Goal: Information Seeking & Learning: Learn about a topic

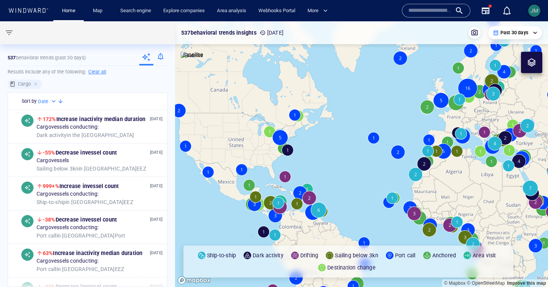
click at [529, 14] on span "JM" at bounding box center [534, 11] width 12 height 12
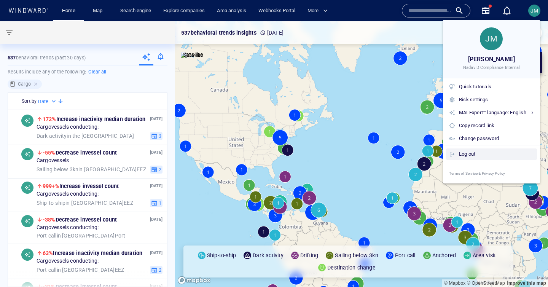
click at [471, 155] on div "Log out" at bounding box center [496, 154] width 75 height 8
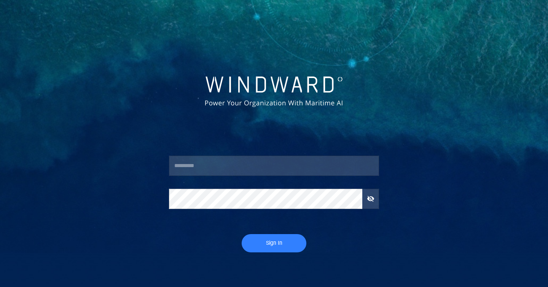
click at [241, 167] on input "text" at bounding box center [274, 166] width 210 height 21
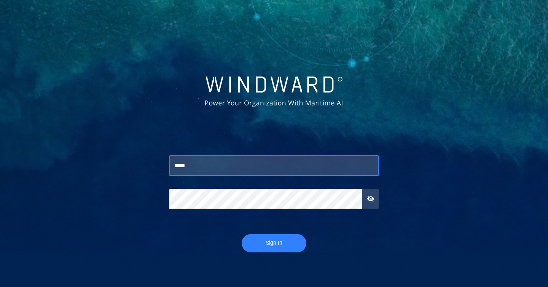
type input "*****"
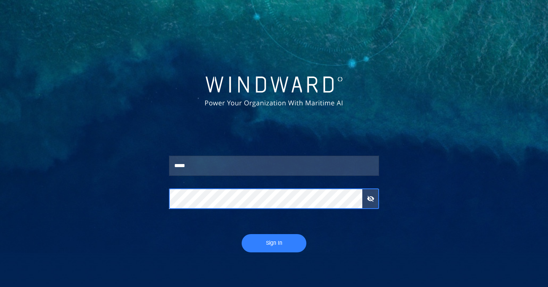
click at [242, 234] on button "Sign In" at bounding box center [274, 243] width 65 height 18
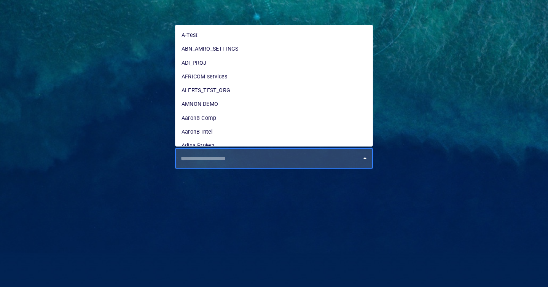
click at [276, 155] on input "text" at bounding box center [276, 158] width 195 height 14
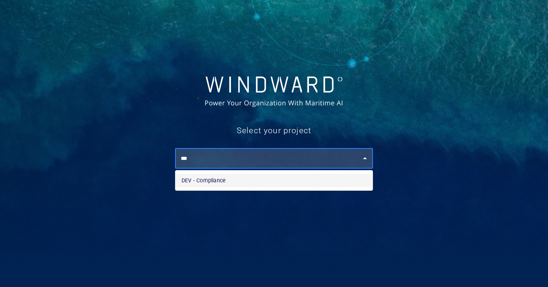
click at [218, 179] on li "DEV - Compliance" at bounding box center [273, 181] width 197 height 14
type input "**********"
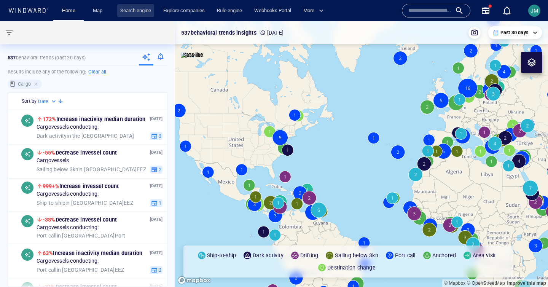
click at [129, 9] on link "Search engine" at bounding box center [135, 10] width 37 height 13
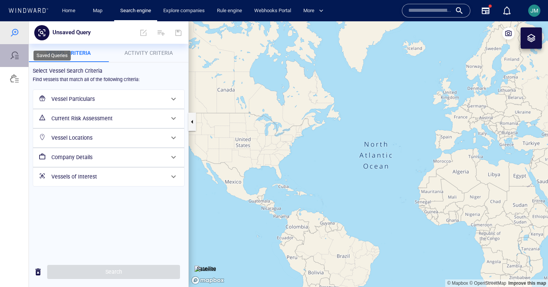
click at [16, 54] on div at bounding box center [14, 55] width 9 height 9
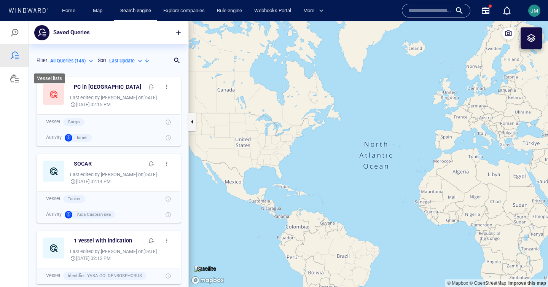
scroll to position [214, 159]
click at [15, 31] on div at bounding box center [14, 32] width 9 height 9
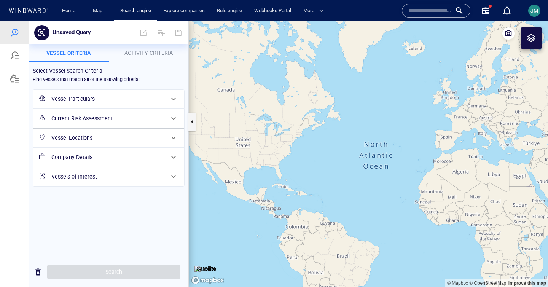
click at [99, 96] on h6 "Vessel Particulars" at bounding box center [107, 99] width 113 height 10
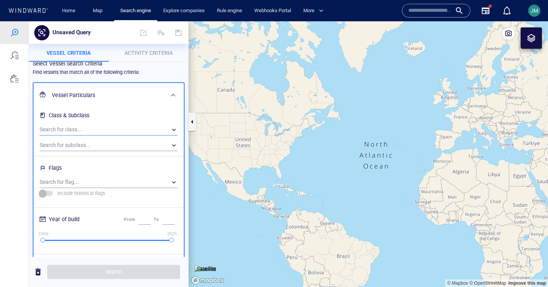
scroll to position [0, 0]
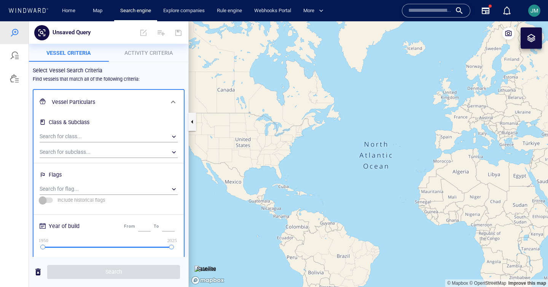
click at [117, 100] on h6 "Vessel Particulars" at bounding box center [108, 102] width 112 height 10
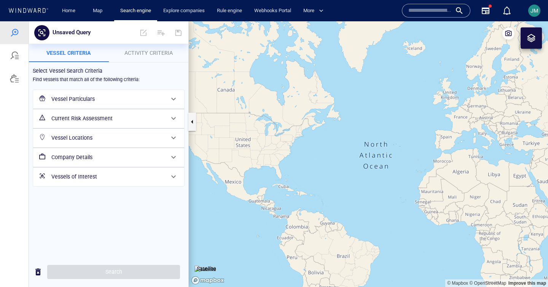
click at [95, 120] on h6 "Current Risk Assessment" at bounding box center [107, 119] width 113 height 10
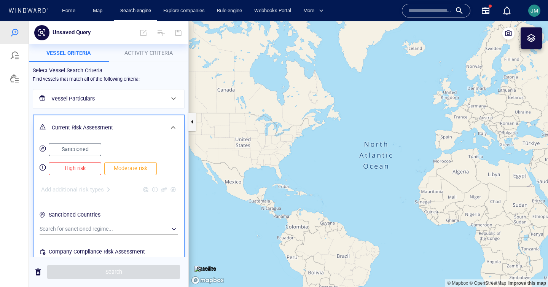
scroll to position [4, 0]
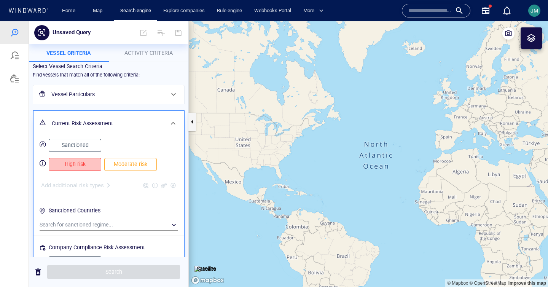
click at [80, 166] on span "High risk" at bounding box center [75, 164] width 37 height 10
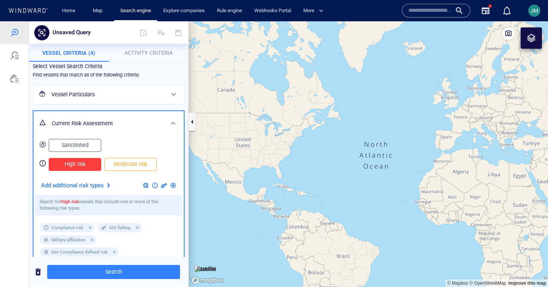
scroll to position [81, 0]
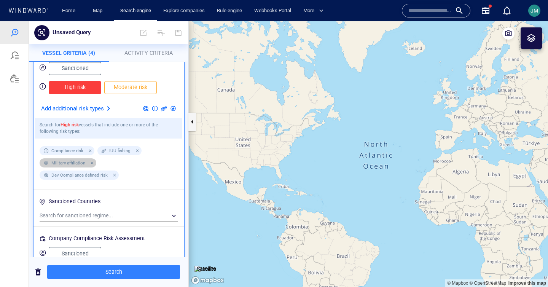
click at [92, 159] on div at bounding box center [91, 162] width 7 height 7
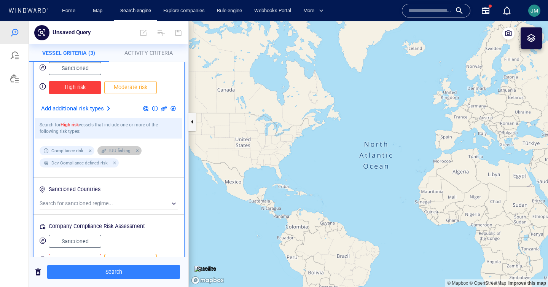
click at [136, 151] on div at bounding box center [136, 150] width 7 height 7
click at [113, 165] on div at bounding box center [113, 162] width 7 height 7
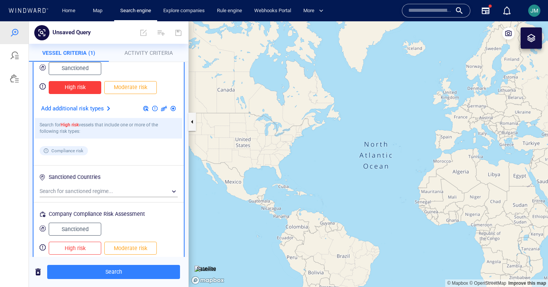
scroll to position [154, 0]
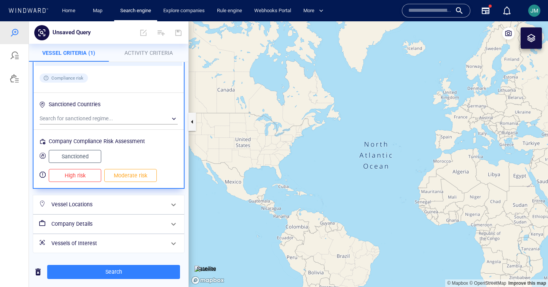
click at [81, 174] on span "High risk" at bounding box center [75, 176] width 37 height 10
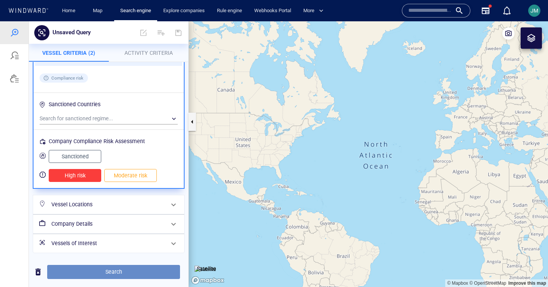
click at [116, 274] on span "Search" at bounding box center [113, 272] width 121 height 10
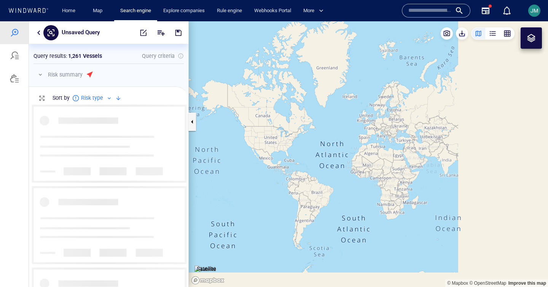
scroll to position [182, 159]
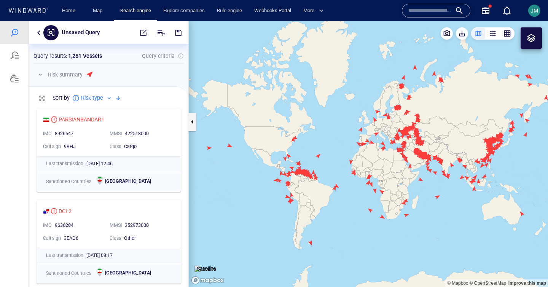
click at [320, 157] on canvas "Map" at bounding box center [368, 154] width 359 height 266
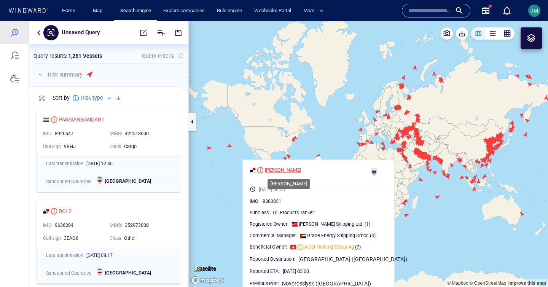
click at [290, 170] on div "GRACE LEON" at bounding box center [283, 170] width 36 height 7
click at [35, 35] on div at bounding box center [38, 32] width 9 height 9
click at [40, 30] on button "button" at bounding box center [38, 32] width 9 height 9
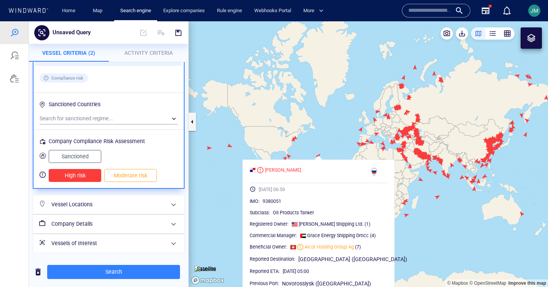
click at [126, 223] on h6 "Company Details" at bounding box center [107, 224] width 113 height 10
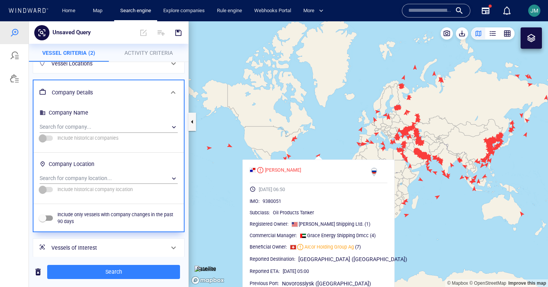
scroll to position [78, 0]
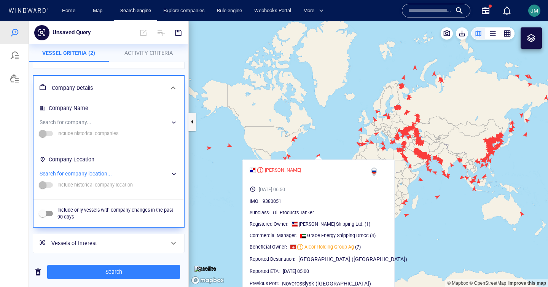
click at [118, 175] on div "​" at bounding box center [109, 173] width 138 height 11
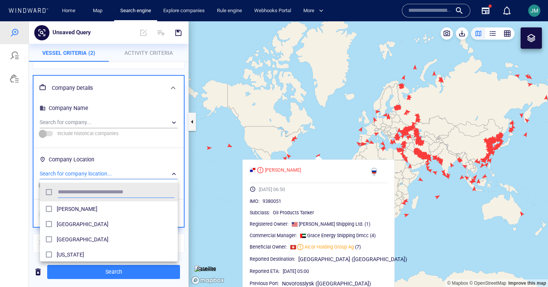
scroll to position [76, 138]
type input "****"
click at [70, 209] on span "[GEOGRAPHIC_DATA]" at bounding box center [116, 208] width 118 height 9
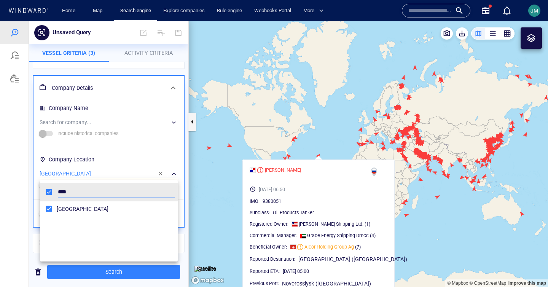
click at [137, 163] on div at bounding box center [274, 154] width 548 height 266
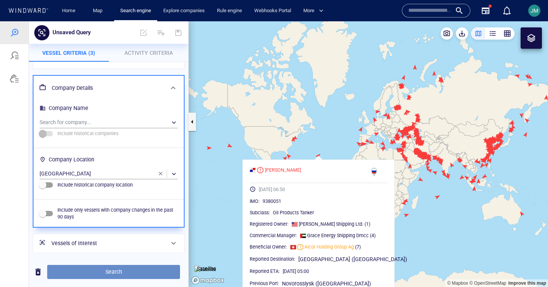
click at [127, 275] on span "Search" at bounding box center [113, 272] width 121 height 10
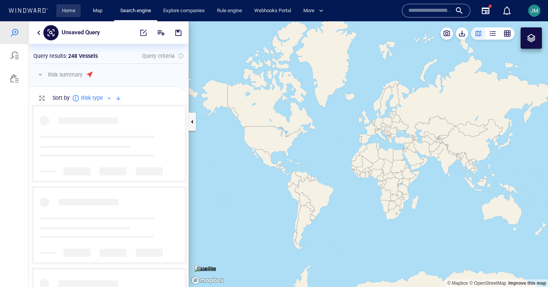
scroll to position [182, 159]
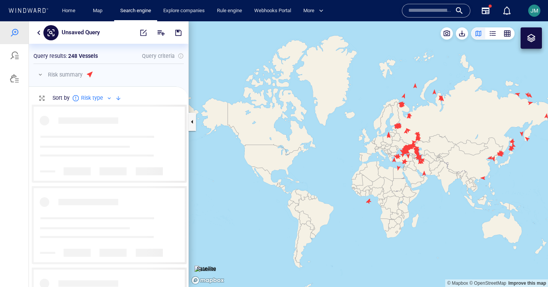
click at [369, 201] on canvas "Map" at bounding box center [368, 154] width 359 height 266
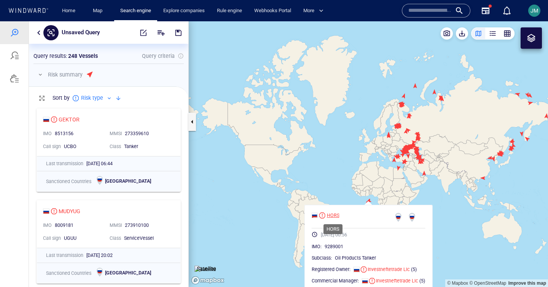
click at [333, 214] on div "HORS" at bounding box center [333, 215] width 13 height 7
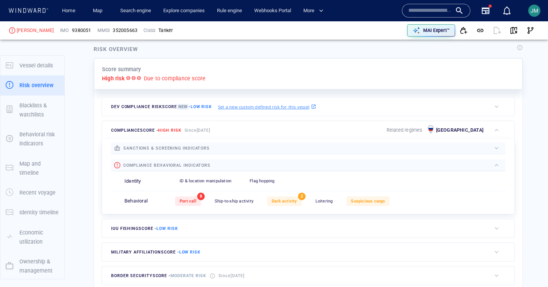
scroll to position [20, 0]
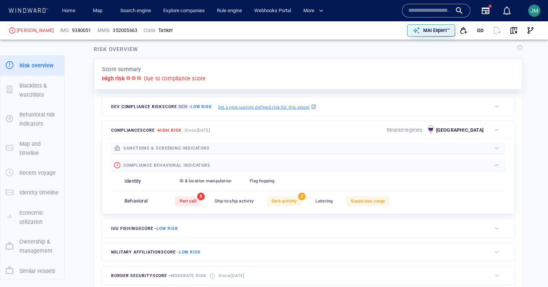
scroll to position [196, 0]
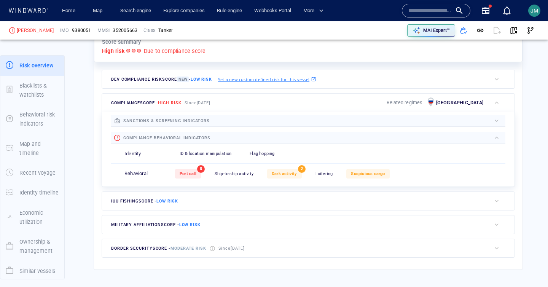
click at [499, 118] on div "button" at bounding box center [497, 121] width 8 height 8
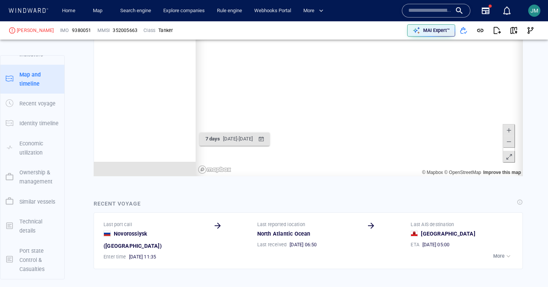
scroll to position [7920, 0]
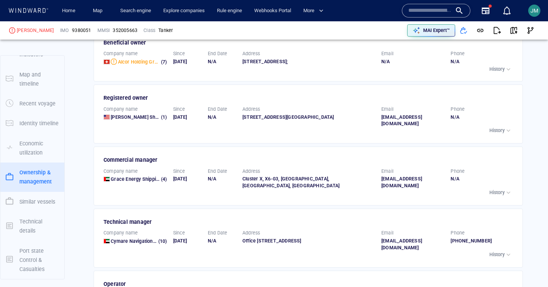
scroll to position [1740, 0]
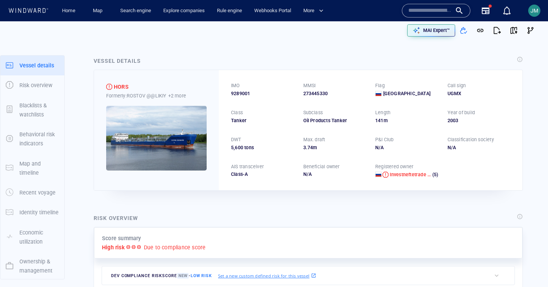
click at [243, 92] on span "9289001" at bounding box center [240, 93] width 19 height 7
copy span "9289001"
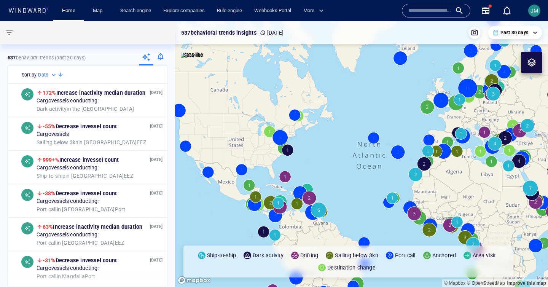
click at [537, 11] on span "JM" at bounding box center [535, 11] width 8 height 6
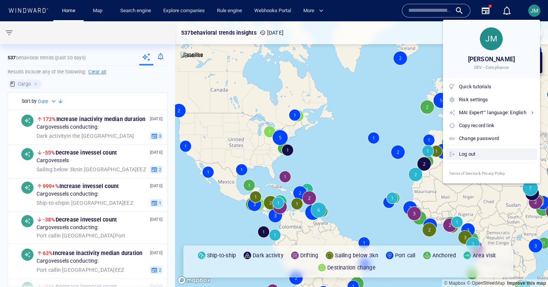
click at [477, 154] on div "Log out" at bounding box center [496, 154] width 75 height 8
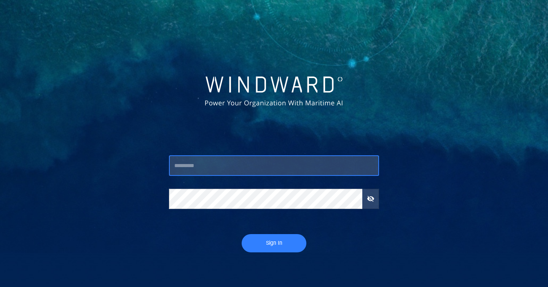
click at [277, 158] on input "text" at bounding box center [274, 166] width 210 height 21
type input "*****"
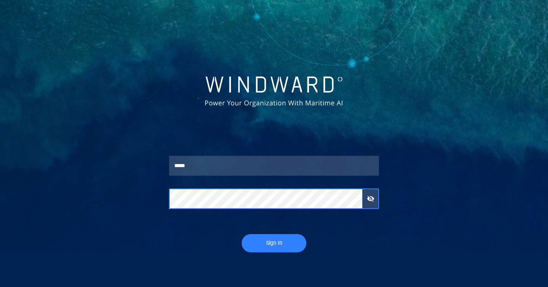
click at [242, 234] on button "Sign In" at bounding box center [274, 243] width 65 height 18
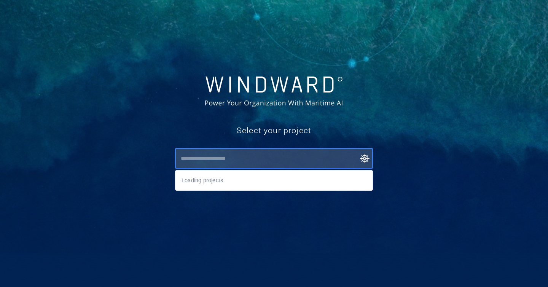
click at [222, 159] on input "text" at bounding box center [276, 158] width 195 height 14
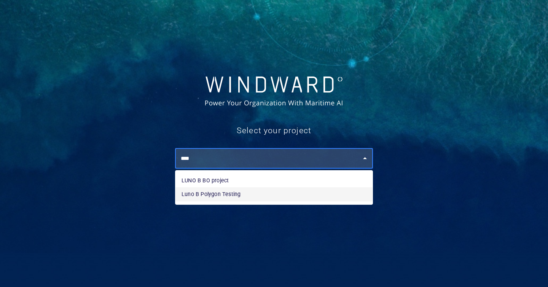
click at [218, 195] on li "Luno B Polygon Testing" at bounding box center [273, 194] width 197 height 14
type input "**********"
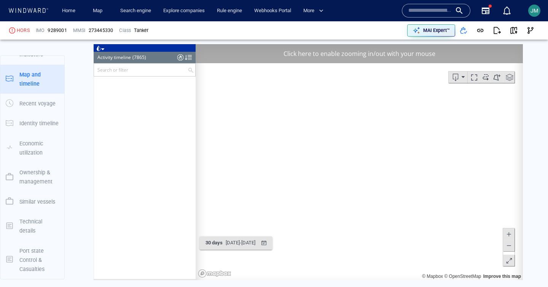
scroll to position [1779, 0]
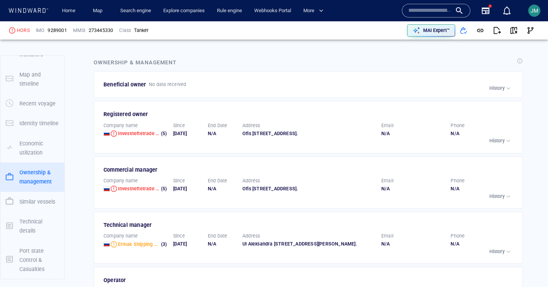
scroll to position [1516, 0]
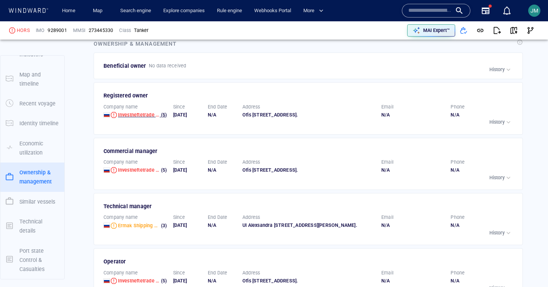
click at [136, 112] on span "Investneftetrade Llc" at bounding box center [140, 115] width 45 height 6
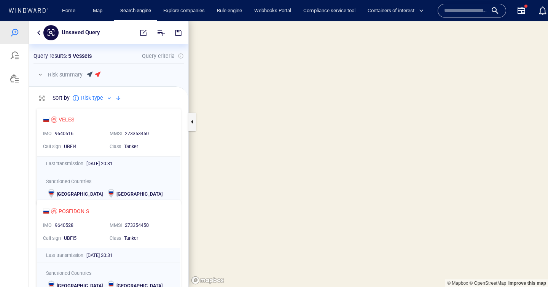
scroll to position [0, 0]
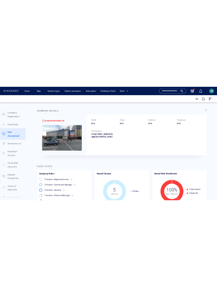
scroll to position [40, 0]
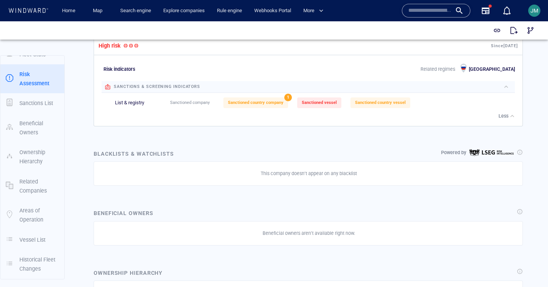
click at [252, 103] on span "Sanctioned country company" at bounding box center [256, 102] width 56 height 5
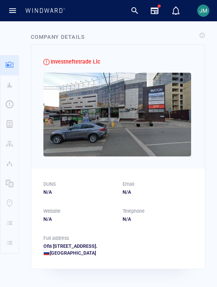
scroll to position [0, 0]
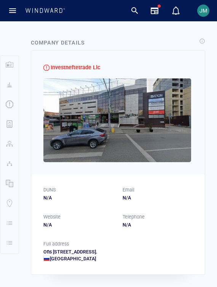
click at [182, 61] on div "Investneftetrade Llc" at bounding box center [118, 113] width 174 height 124
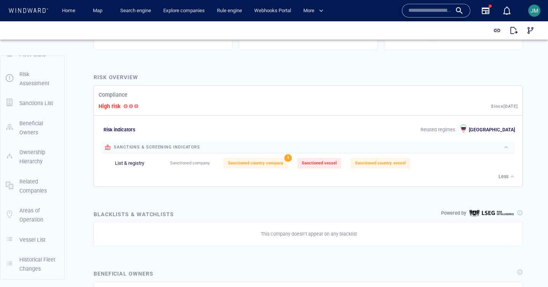
scroll to position [252, 0]
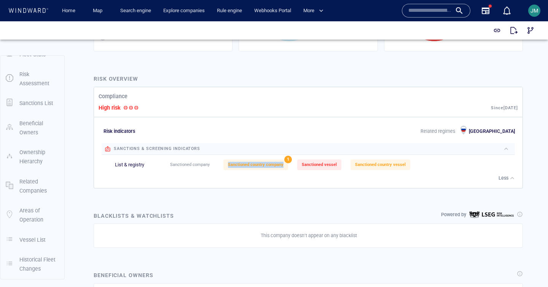
drag, startPoint x: 283, startPoint y: 166, endPoint x: 229, endPoint y: 167, distance: 54.4
click at [217, 167] on div "Sanctioned country company" at bounding box center [255, 164] width 65 height 11
copy span "Sanctioned country company"
click at [217, 180] on div "sanctions & screening indicators List & registry Sanctioned company 0 Sanctione…" at bounding box center [308, 158] width 413 height 43
